Goal: Information Seeking & Learning: Learn about a topic

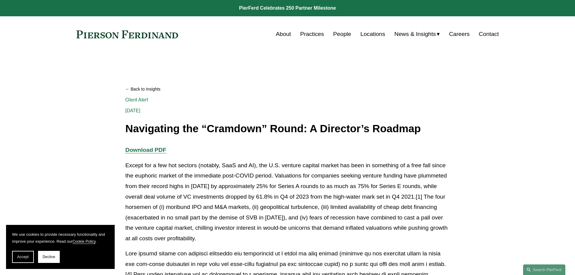
scroll to position [60, 0]
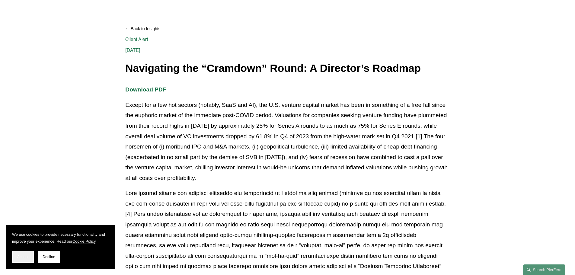
click at [21, 252] on button "Accept" at bounding box center [23, 257] width 22 height 12
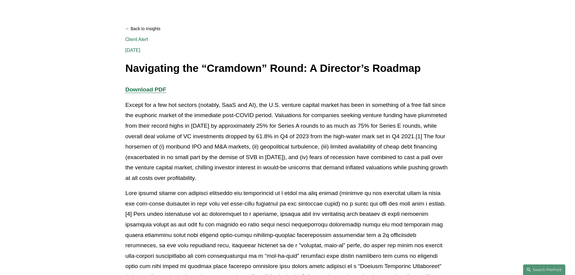
scroll to position [151, 0]
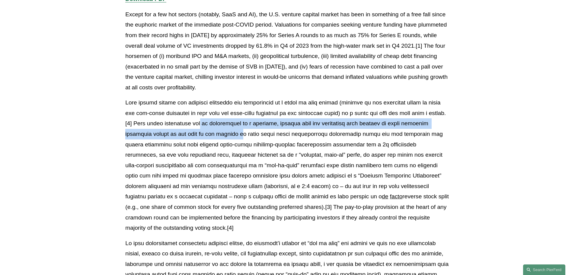
drag, startPoint x: 241, startPoint y: 125, endPoint x: 254, endPoint y: 138, distance: 18.6
click at [254, 138] on p "de facto reverse stock split (e.g., one share of common stock for every five ou…" at bounding box center [287, 164] width 324 height 135
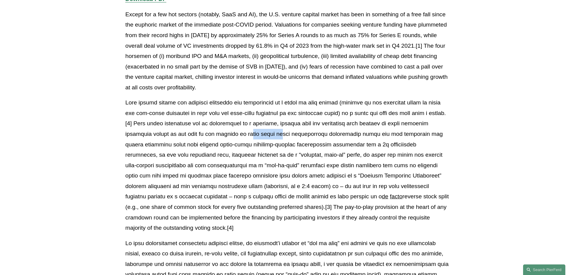
drag, startPoint x: 266, startPoint y: 133, endPoint x: 296, endPoint y: 138, distance: 29.6
click at [296, 138] on p "de facto reverse stock split (e.g., one share of common stock for every five ou…" at bounding box center [287, 164] width 324 height 135
click at [296, 137] on p "de facto reverse stock split (e.g., one share of common stock for every five ou…" at bounding box center [287, 164] width 324 height 135
click at [315, 132] on p "de facto reverse stock split (e.g., one share of common stock for every five ou…" at bounding box center [287, 164] width 324 height 135
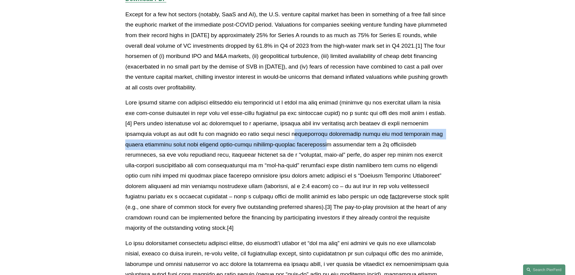
drag, startPoint x: 307, startPoint y: 133, endPoint x: 318, endPoint y: 148, distance: 18.2
click at [318, 148] on p "de facto reverse stock split (e.g., one share of common stock for every five ou…" at bounding box center [287, 164] width 324 height 135
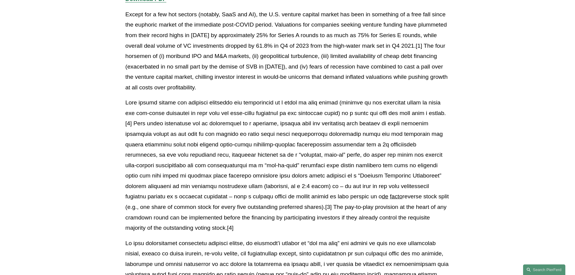
click at [265, 139] on p "de facto reverse stock split (e.g., one share of common stock for every five ou…" at bounding box center [287, 164] width 324 height 135
drag, startPoint x: 332, startPoint y: 154, endPoint x: 341, endPoint y: 160, distance: 11.5
click at [341, 160] on p "de facto reverse stock split (e.g., one share of common stock for every five ou…" at bounding box center [287, 164] width 324 height 135
click at [234, 154] on p "de facto reverse stock split (e.g., one share of common stock for every five ou…" at bounding box center [287, 164] width 324 height 135
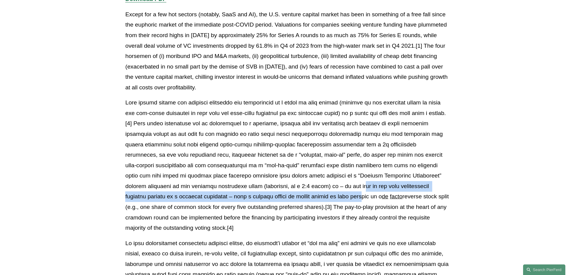
drag, startPoint x: 291, startPoint y: 183, endPoint x: 297, endPoint y: 197, distance: 15.5
click at [297, 197] on p "de facto reverse stock split (e.g., one share of common stock for every five ou…" at bounding box center [287, 164] width 324 height 135
click at [296, 196] on p "de facto reverse stock split (e.g., one share of common stock for every five ou…" at bounding box center [287, 164] width 324 height 135
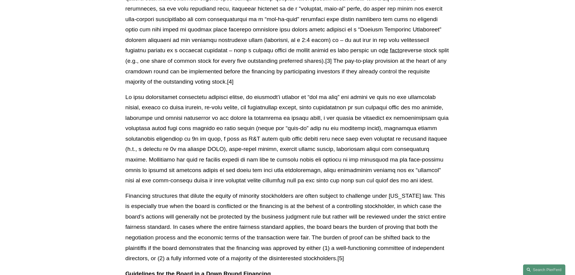
scroll to position [302, 0]
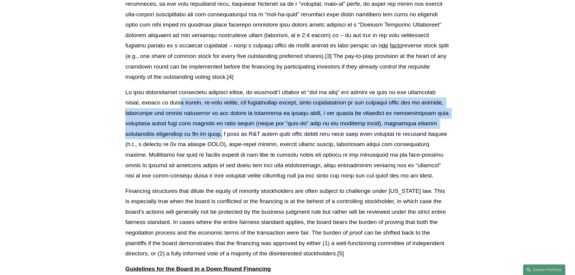
drag, startPoint x: 189, startPoint y: 134, endPoint x: 191, endPoint y: 137, distance: 4.0
click at [191, 137] on p at bounding box center [287, 134] width 324 height 94
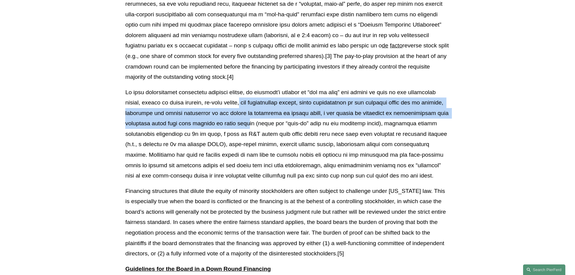
drag, startPoint x: 232, startPoint y: 107, endPoint x: 244, endPoint y: 121, distance: 19.0
click at [244, 121] on p at bounding box center [287, 134] width 324 height 94
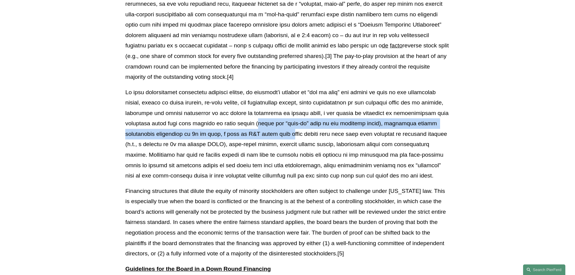
drag, startPoint x: 255, startPoint y: 122, endPoint x: 261, endPoint y: 134, distance: 13.6
click at [261, 134] on p at bounding box center [287, 134] width 324 height 94
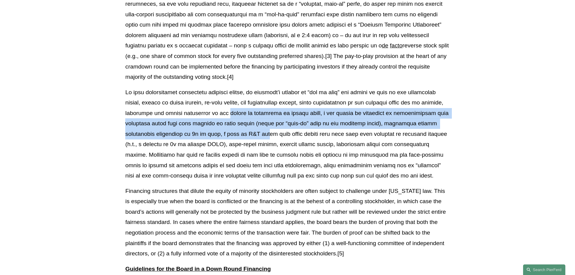
drag, startPoint x: 234, startPoint y: 128, endPoint x: 239, endPoint y: 136, distance: 9.5
click at [239, 136] on p at bounding box center [287, 134] width 324 height 94
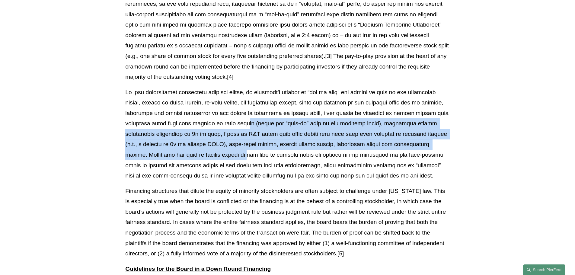
drag, startPoint x: 238, startPoint y: 154, endPoint x: 244, endPoint y: 125, distance: 30.1
click at [244, 125] on p at bounding box center [287, 134] width 324 height 94
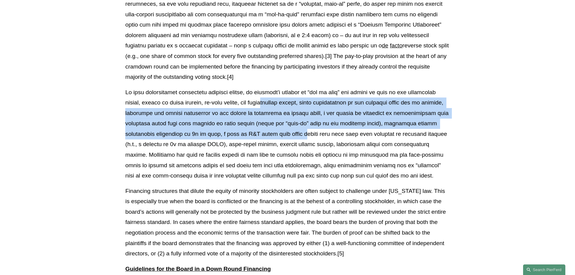
drag, startPoint x: 259, startPoint y: 105, endPoint x: 275, endPoint y: 139, distance: 38.3
click at [275, 139] on p at bounding box center [287, 134] width 324 height 94
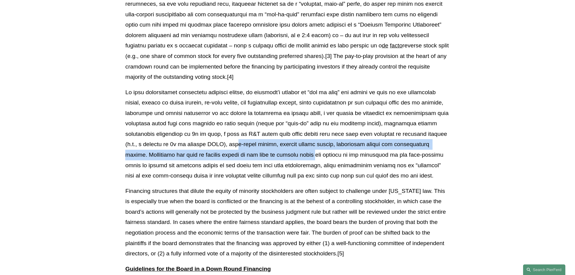
drag, startPoint x: 219, startPoint y: 142, endPoint x: 301, endPoint y: 160, distance: 84.5
click at [301, 160] on p at bounding box center [287, 134] width 324 height 94
click at [301, 159] on p at bounding box center [287, 134] width 324 height 94
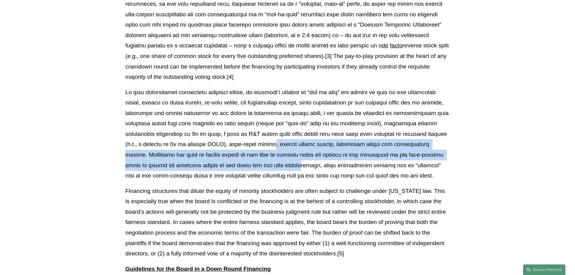
drag, startPoint x: 254, startPoint y: 141, endPoint x: 274, endPoint y: 168, distance: 33.8
click at [274, 168] on p at bounding box center [287, 134] width 324 height 94
click at [273, 167] on p at bounding box center [287, 134] width 324 height 94
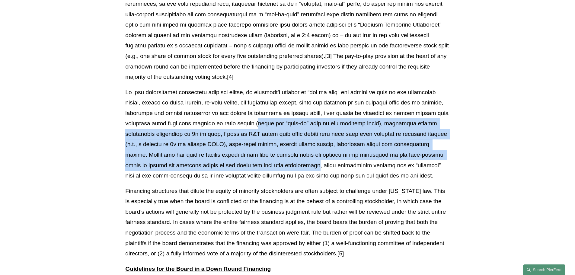
drag, startPoint x: 274, startPoint y: 166, endPoint x: 263, endPoint y: 122, distance: 45.3
click at [263, 122] on p at bounding box center [287, 134] width 324 height 94
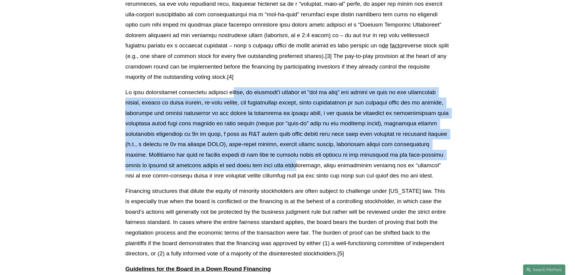
drag, startPoint x: 239, startPoint y: 97, endPoint x: 268, endPoint y: 165, distance: 74.1
click at [268, 165] on p at bounding box center [287, 134] width 324 height 94
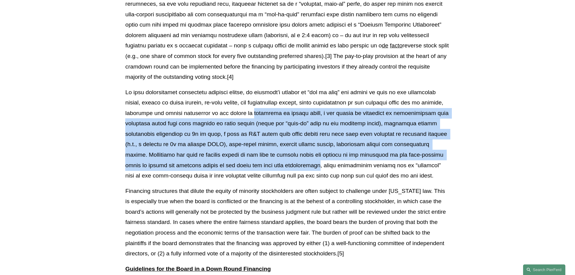
drag, startPoint x: 267, startPoint y: 164, endPoint x: 263, endPoint y: 109, distance: 54.7
click at [263, 109] on p at bounding box center [287, 134] width 324 height 94
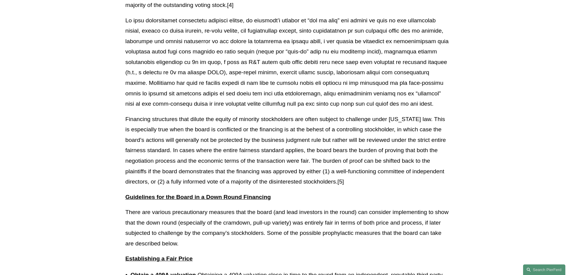
scroll to position [392, 0]
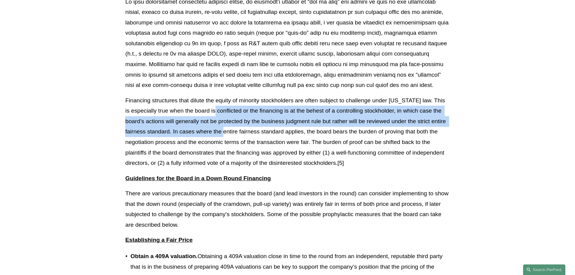
drag, startPoint x: 223, startPoint y: 121, endPoint x: 230, endPoint y: 135, distance: 16.3
click at [230, 135] on p "Financing structures that dilute the equity of minority stockholders are often …" at bounding box center [287, 131] width 324 height 73
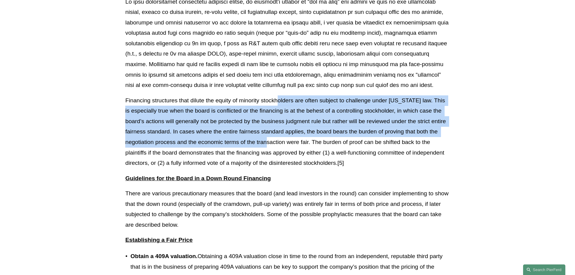
drag, startPoint x: 274, startPoint y: 139, endPoint x: 278, endPoint y: 105, distance: 34.2
click at [278, 105] on p "Financing structures that dilute the equity of minority stockholders are often …" at bounding box center [287, 131] width 324 height 73
click at [279, 106] on p "Financing structures that dilute the equity of minority stockholders are often …" at bounding box center [287, 131] width 324 height 73
click at [282, 110] on p "Financing structures that dilute the equity of minority stockholders are often …" at bounding box center [287, 131] width 324 height 73
click at [297, 112] on p "Financing structures that dilute the equity of minority stockholders are often …" at bounding box center [287, 131] width 324 height 73
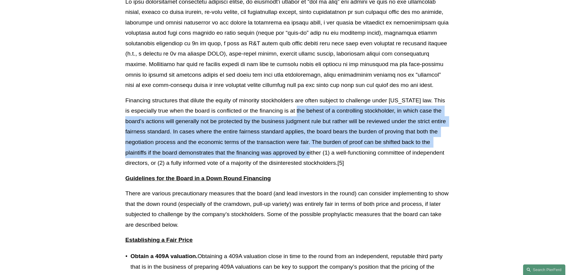
drag, startPoint x: 296, startPoint y: 110, endPoint x: 311, endPoint y: 152, distance: 44.6
click at [312, 153] on p "Financing structures that dilute the equity of minority stockholders are often …" at bounding box center [287, 131] width 324 height 73
click at [310, 152] on p "Financing structures that dilute the equity of minority stockholders are often …" at bounding box center [287, 131] width 324 height 73
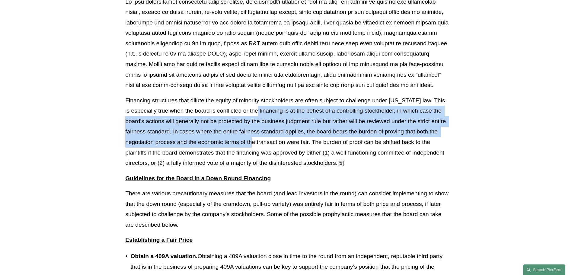
drag, startPoint x: 256, startPoint y: 142, endPoint x: 256, endPoint y: 116, distance: 26.2
click at [256, 116] on p "Financing structures that dilute the equity of minority stockholders are often …" at bounding box center [287, 131] width 324 height 73
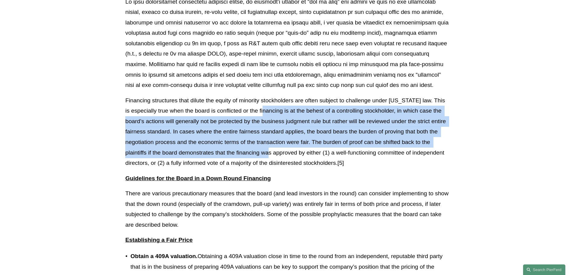
drag, startPoint x: 262, startPoint y: 111, endPoint x: 273, endPoint y: 148, distance: 38.1
click at [273, 148] on p "Financing structures that dilute the equity of minority stockholders are often …" at bounding box center [287, 131] width 324 height 73
click at [273, 147] on p "Financing structures that dilute the equity of minority stockholders are often …" at bounding box center [287, 131] width 324 height 73
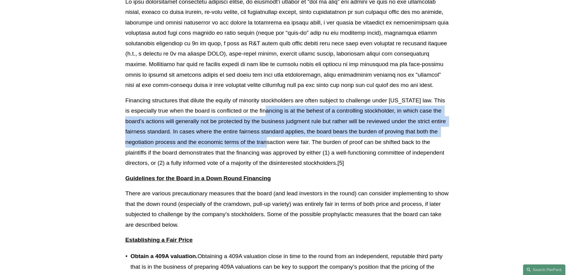
drag, startPoint x: 265, startPoint y: 122, endPoint x: 265, endPoint y: 108, distance: 14.5
click at [265, 108] on p "Financing structures that dilute the equity of minority stockholders are often …" at bounding box center [287, 131] width 324 height 73
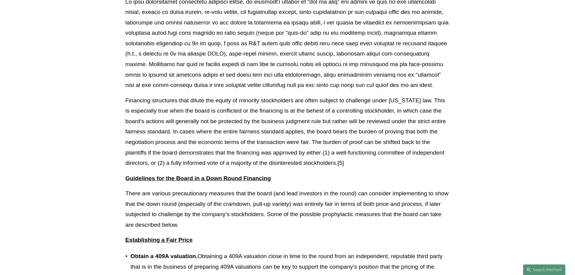
click at [232, 113] on p "Financing structures that dilute the equity of minority stockholders are often …" at bounding box center [287, 131] width 324 height 73
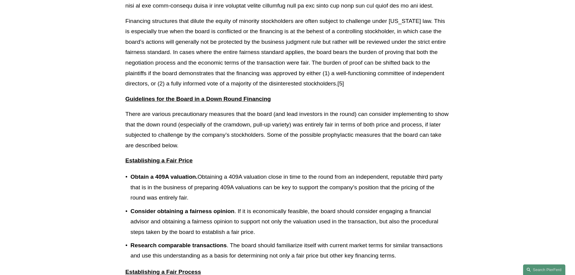
scroll to position [483, 0]
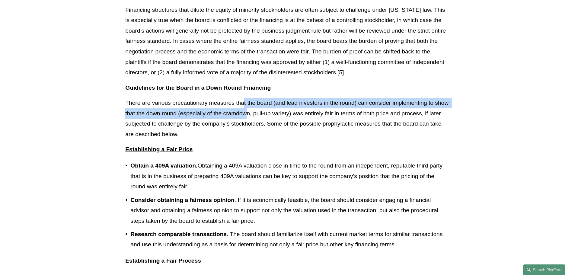
drag, startPoint x: 245, startPoint y: 103, endPoint x: 248, endPoint y: 118, distance: 15.1
click at [248, 118] on p "There are various precautionary measures that the board (and lead investors in …" at bounding box center [287, 119] width 324 height 42
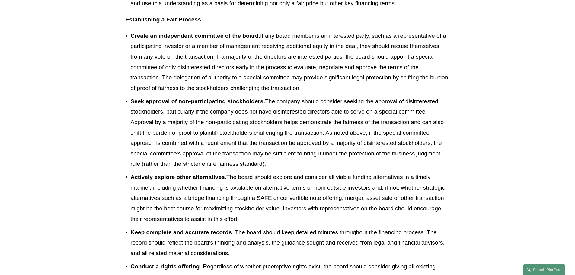
scroll to position [724, 0]
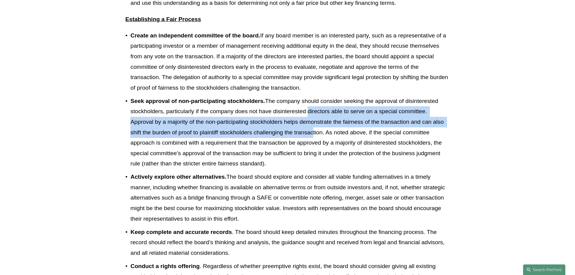
drag, startPoint x: 306, startPoint y: 116, endPoint x: 310, endPoint y: 130, distance: 13.8
click at [310, 130] on p "Seek approval of non-participating stockholders. The company should consider se…" at bounding box center [289, 132] width 319 height 73
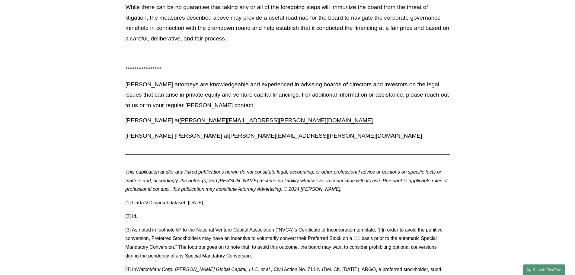
scroll to position [1086, 0]
